Goal: Task Accomplishment & Management: Use online tool/utility

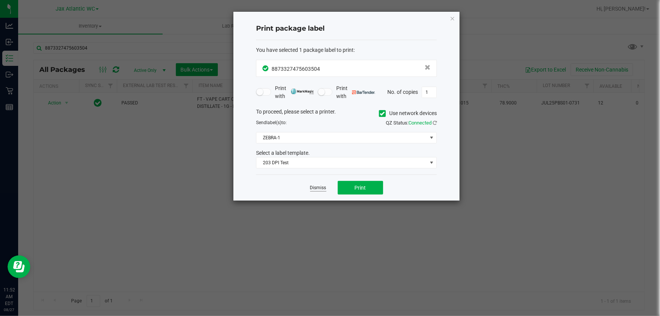
click at [318, 188] on link "Dismiss" at bounding box center [318, 188] width 16 height 6
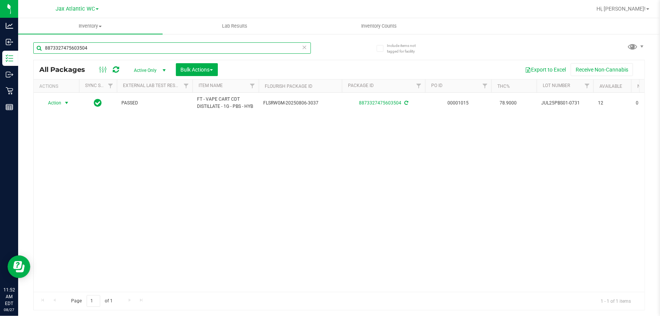
click at [100, 44] on input "8873327475603504" at bounding box center [172, 47] width 278 height 11
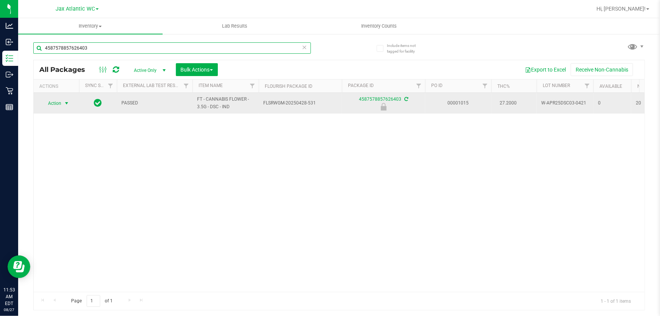
type input "4587578857626403"
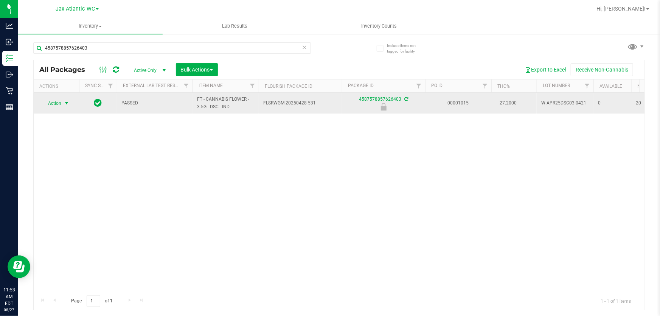
click at [50, 103] on span "Action" at bounding box center [51, 103] width 20 height 11
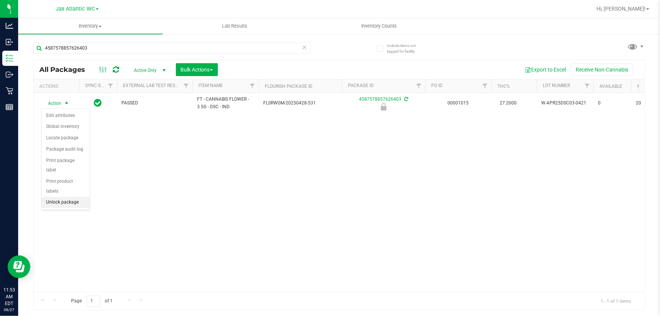
click at [80, 197] on li "Unlock package" at bounding box center [66, 202] width 48 height 11
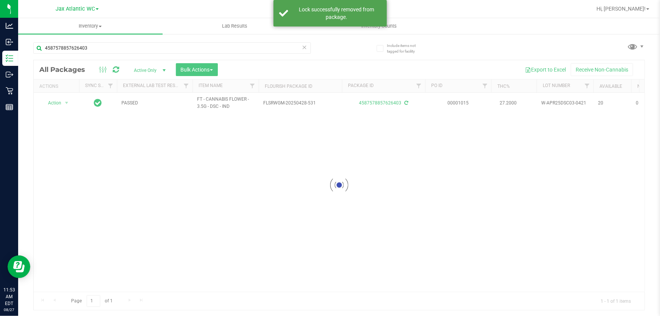
click at [61, 102] on div at bounding box center [339, 185] width 611 height 250
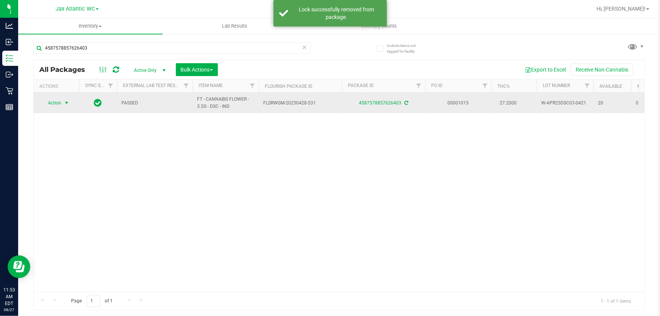
click at [55, 103] on span "Action" at bounding box center [51, 103] width 20 height 11
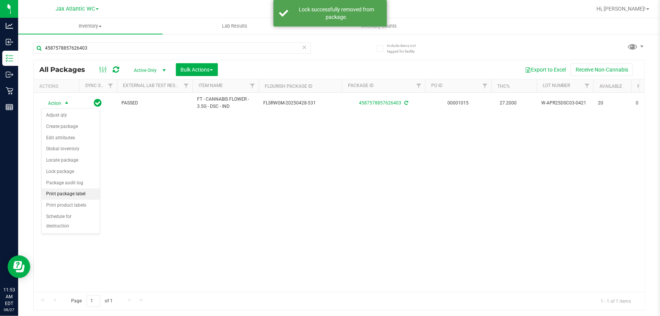
click at [75, 194] on li "Print package label" at bounding box center [71, 193] width 58 height 11
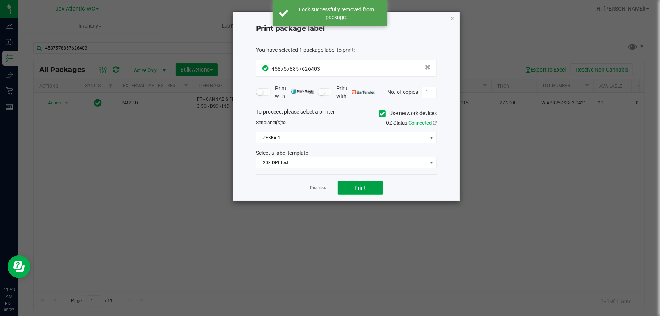
click at [380, 184] on button "Print" at bounding box center [360, 188] width 45 height 14
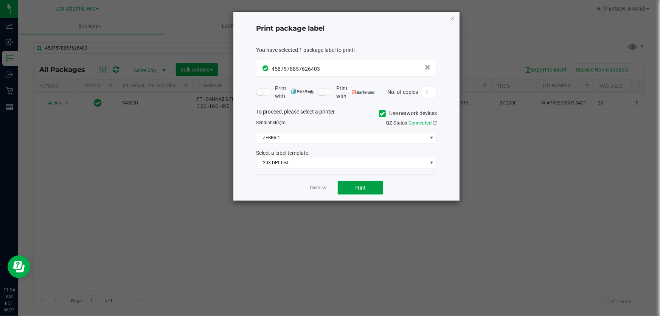
click at [363, 186] on span "Print" at bounding box center [360, 188] width 11 height 6
click at [318, 187] on link "Dismiss" at bounding box center [318, 188] width 16 height 6
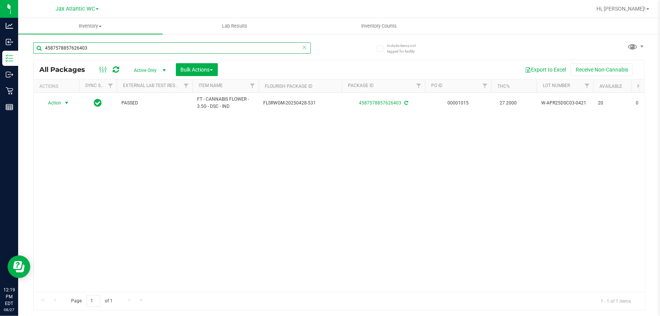
click at [107, 50] on input "4587578857626403" at bounding box center [172, 47] width 278 height 11
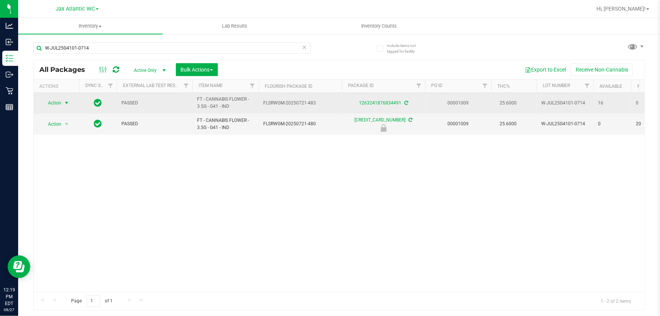
click at [52, 103] on span "Action" at bounding box center [51, 103] width 20 height 11
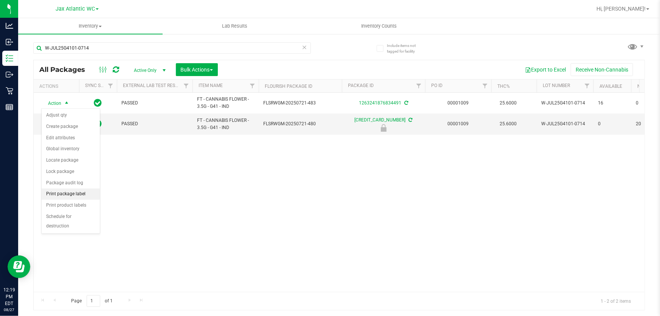
click at [90, 193] on li "Print package label" at bounding box center [71, 193] width 58 height 11
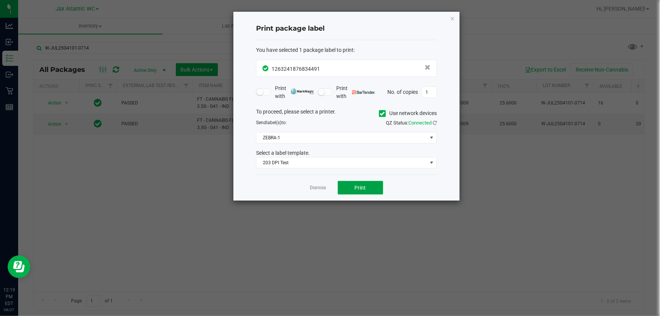
click at [366, 190] on button "Print" at bounding box center [360, 188] width 45 height 14
click at [364, 185] on span "Print" at bounding box center [360, 188] width 11 height 6
click at [316, 188] on link "Dismiss" at bounding box center [318, 188] width 16 height 6
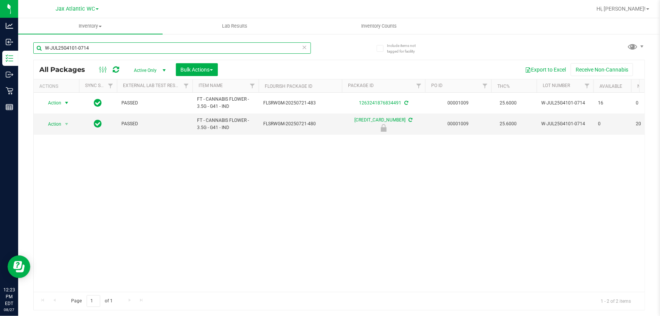
click at [114, 46] on input "W-JUL25G4101-0714" at bounding box center [172, 47] width 278 height 11
click at [129, 50] on input "W-JUL25G4101-2489430735124792" at bounding box center [172, 47] width 278 height 11
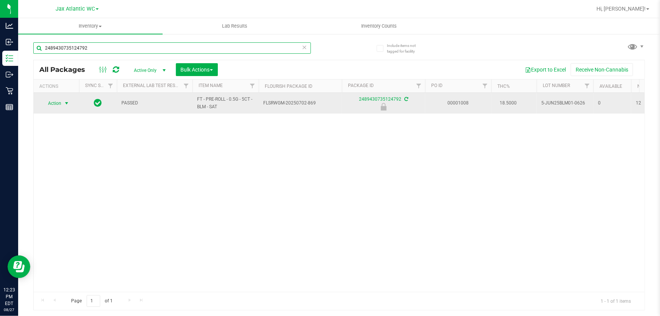
type input "2489430735124792"
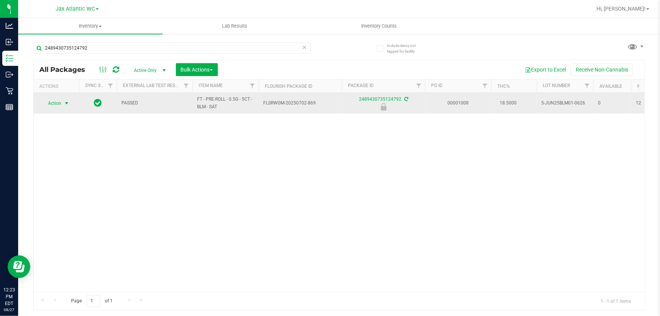
click at [57, 106] on span "Action" at bounding box center [51, 103] width 20 height 11
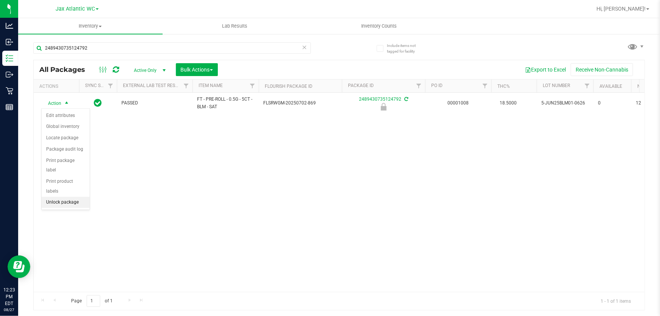
click at [72, 197] on li "Unlock package" at bounding box center [66, 202] width 48 height 11
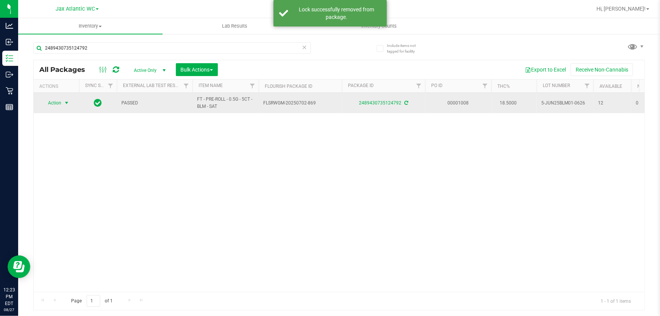
click at [58, 101] on span "Action" at bounding box center [51, 103] width 20 height 11
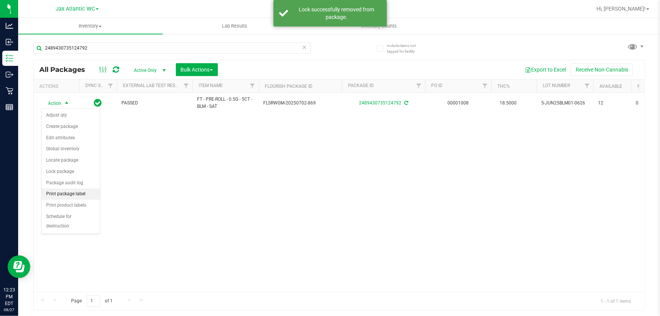
click at [81, 195] on li "Print package label" at bounding box center [71, 193] width 58 height 11
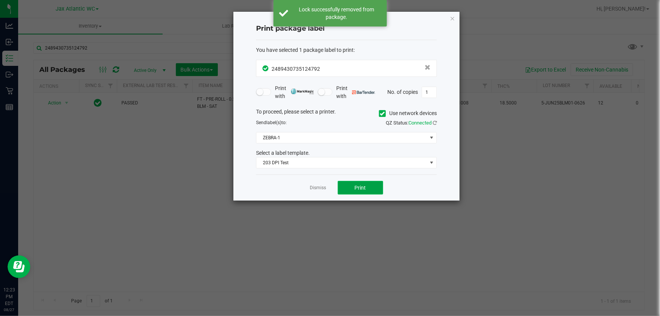
click at [350, 185] on button "Print" at bounding box center [360, 188] width 45 height 14
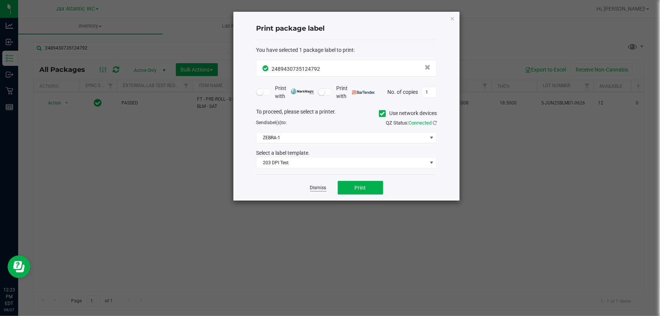
click at [322, 190] on link "Dismiss" at bounding box center [318, 188] width 16 height 6
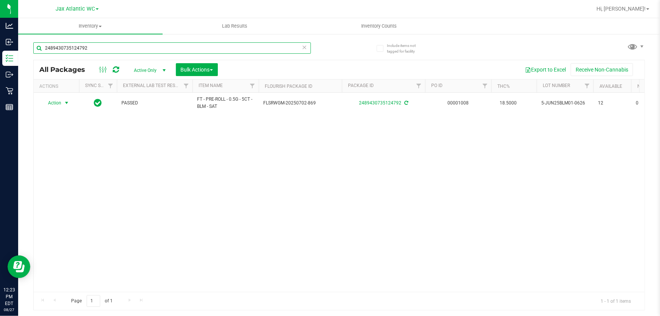
click at [135, 49] on input "2489430735124792" at bounding box center [172, 47] width 278 height 11
type input "8023224196901930"
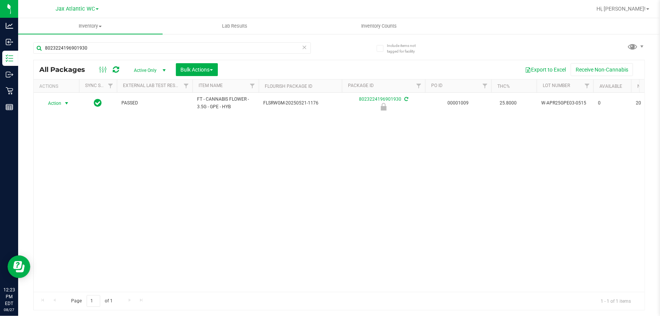
click at [56, 103] on span "Action" at bounding box center [51, 103] width 20 height 11
click at [81, 197] on li "Unlock package" at bounding box center [66, 202] width 48 height 11
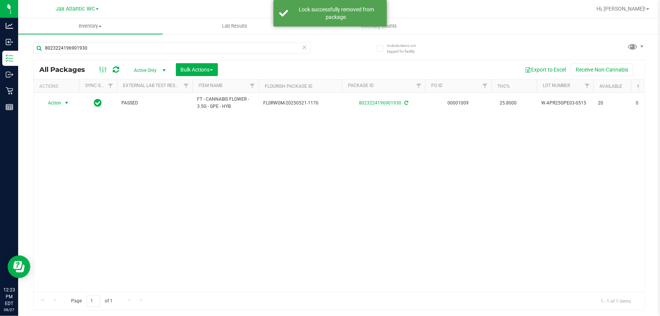
click at [56, 102] on span "Action" at bounding box center [51, 103] width 20 height 11
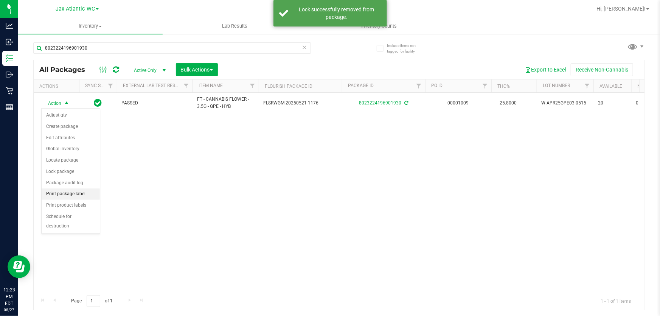
click at [87, 195] on li "Print package label" at bounding box center [71, 193] width 58 height 11
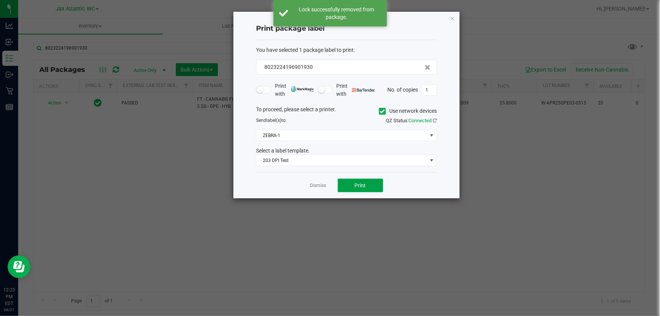
click at [361, 188] on span "Print" at bounding box center [360, 185] width 11 height 6
